Goal: Book appointment/travel/reservation

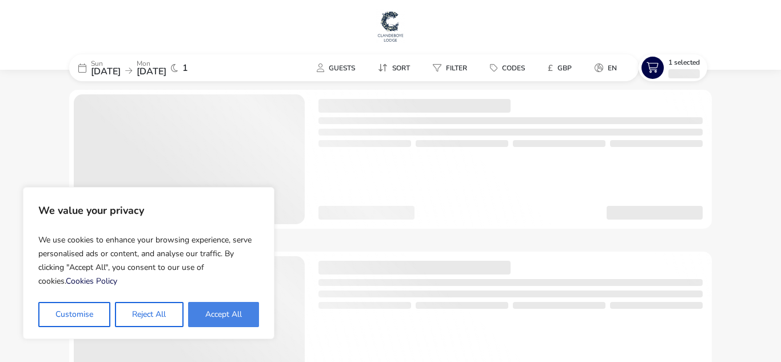
click at [226, 311] on button "Accept All" at bounding box center [223, 314] width 71 height 25
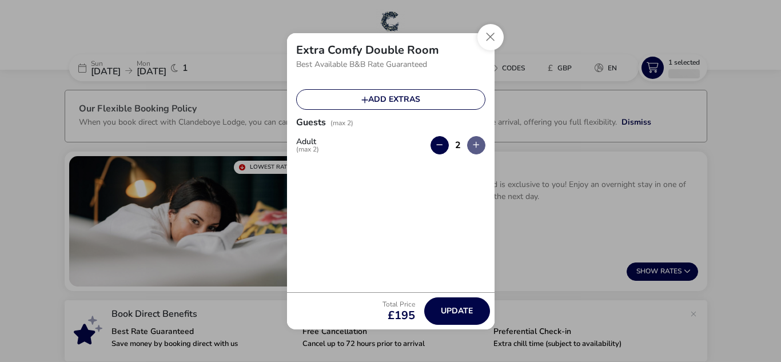
checkbox input "true"
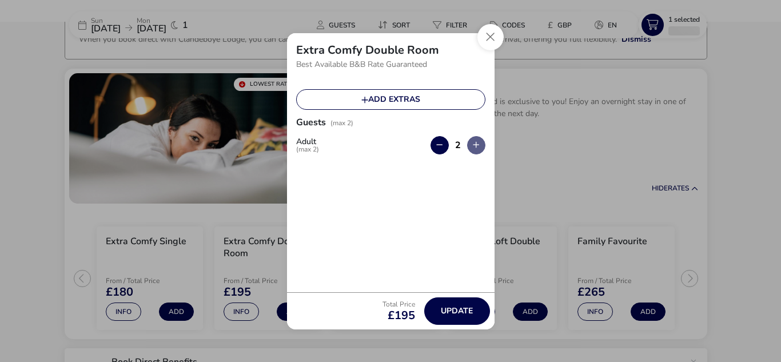
scroll to position [83, 0]
click at [487, 31] on button "Close" at bounding box center [490, 37] width 26 height 26
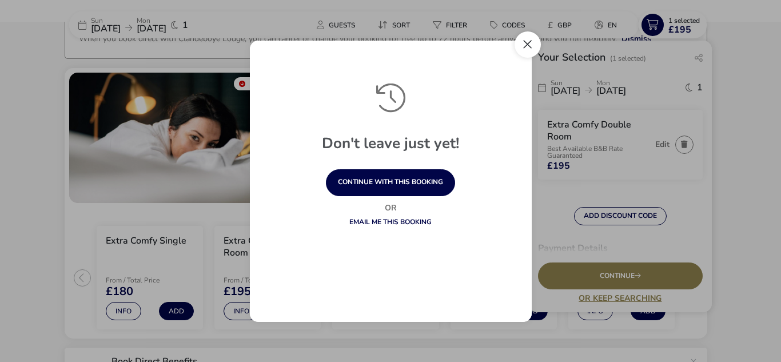
click at [527, 44] on button "Close" at bounding box center [528, 44] width 26 height 26
